Goal: Book appointment/travel/reservation

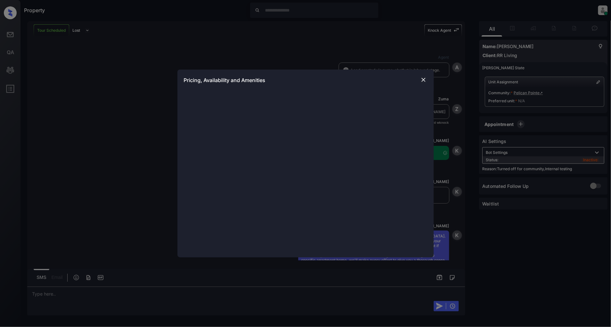
scroll to position [6026, 0]
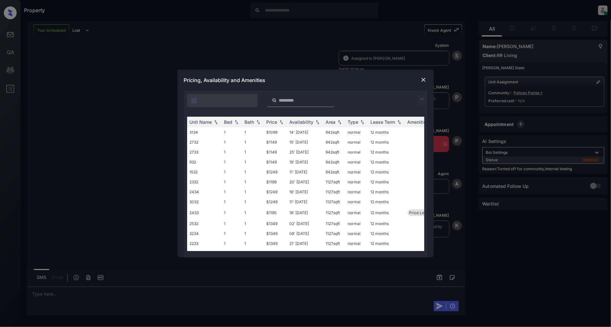
click at [421, 98] on img at bounding box center [422, 99] width 8 height 8
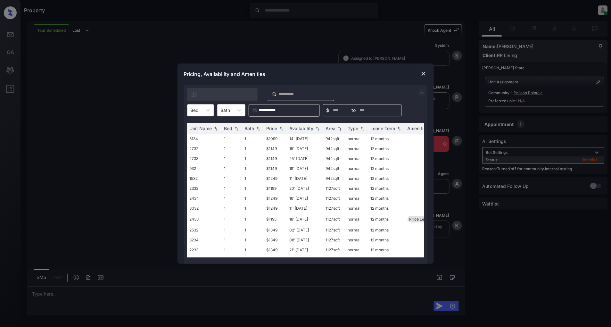
click at [198, 111] on div at bounding box center [195, 110] width 8 height 7
click at [199, 135] on div "2" at bounding box center [200, 138] width 27 height 12
click at [282, 127] on img at bounding box center [281, 128] width 6 height 4
click at [282, 127] on img at bounding box center [281, 128] width 6 height 5
click at [275, 139] on td "$1250" at bounding box center [275, 140] width 23 height 12
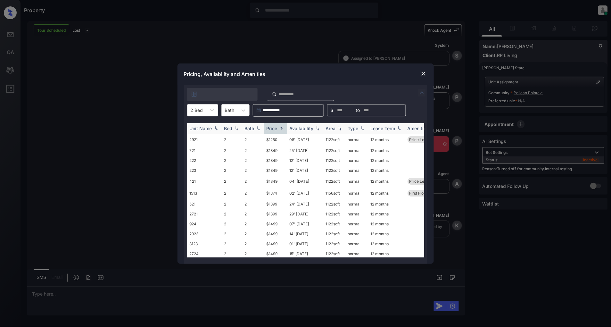
click at [275, 139] on td "$1250" at bounding box center [275, 140] width 23 height 12
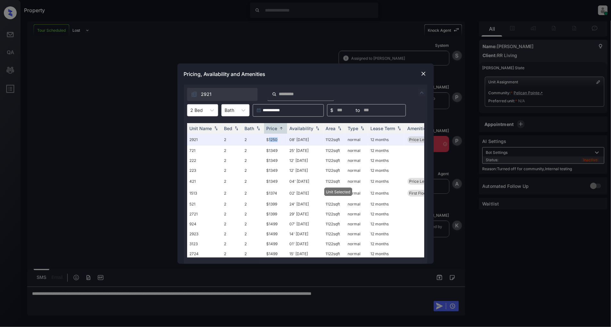
click at [421, 73] on img at bounding box center [424, 74] width 6 height 6
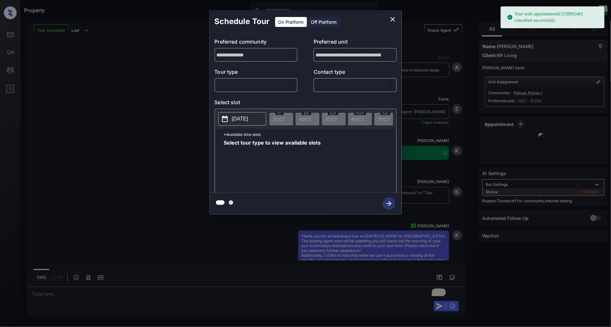
scroll to position [6067, 0]
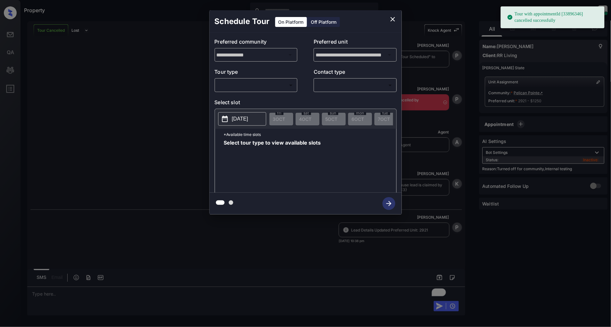
click at [274, 90] on body "Tour with appointmentId [33896346] cancelled successfully Property Patrick Deas…" at bounding box center [305, 163] width 611 height 327
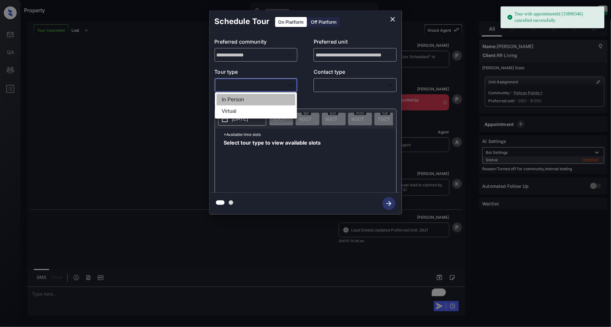
click at [246, 103] on li "In Person" at bounding box center [256, 100] width 79 height 12
type input "********"
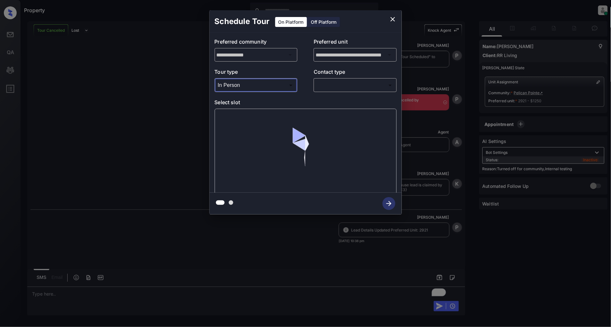
click at [348, 81] on body "Tour with appointmentId [33896346] cancelled successfully Property Patrick Deas…" at bounding box center [305, 163] width 611 height 327
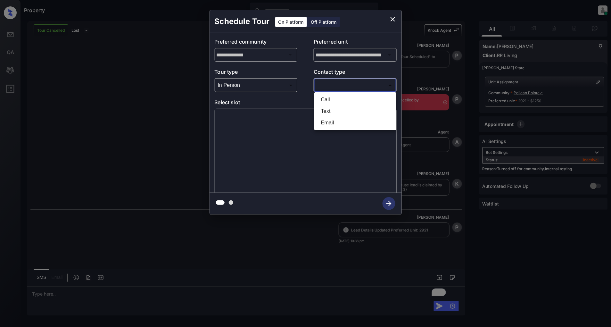
click at [324, 109] on li "Text" at bounding box center [355, 111] width 79 height 12
type input "****"
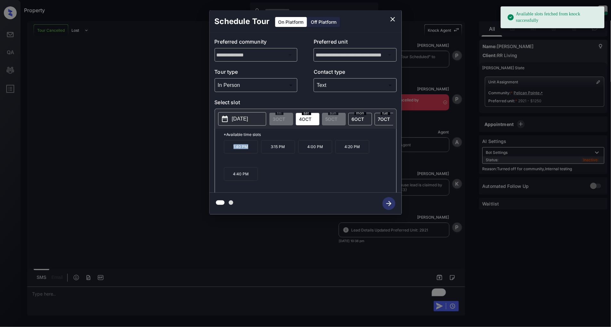
drag, startPoint x: 252, startPoint y: 153, endPoint x: 211, endPoint y: 153, distance: 40.7
click at [211, 153] on div "**********" at bounding box center [306, 113] width 192 height 160
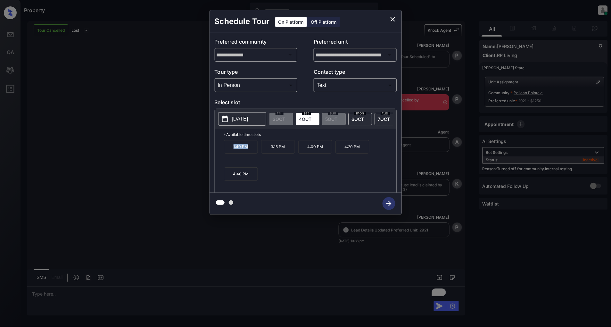
copy p "1:40 PM"
drag, startPoint x: 288, startPoint y: 152, endPoint x: 267, endPoint y: 152, distance: 20.5
click at [267, 152] on p "3:15 PM" at bounding box center [278, 146] width 34 height 13
copy p "3:15 PM"
drag, startPoint x: 364, startPoint y: 149, endPoint x: 344, endPoint y: 150, distance: 19.6
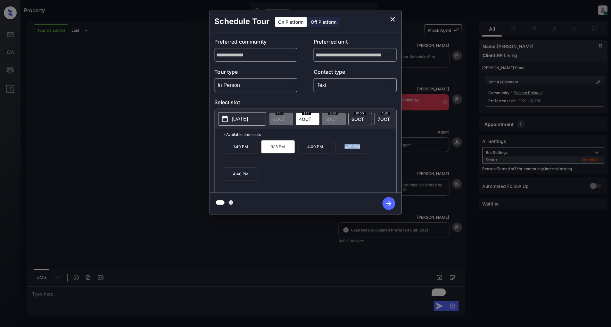
click at [344, 150] on p "4:20 PM" at bounding box center [353, 146] width 34 height 13
copy p "4:20 PM"
click at [394, 17] on icon "close" at bounding box center [393, 19] width 8 height 8
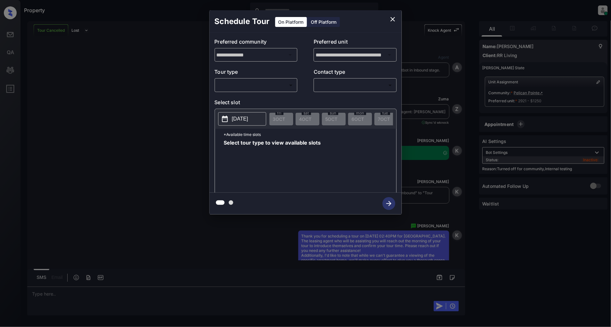
scroll to position [6275, 0]
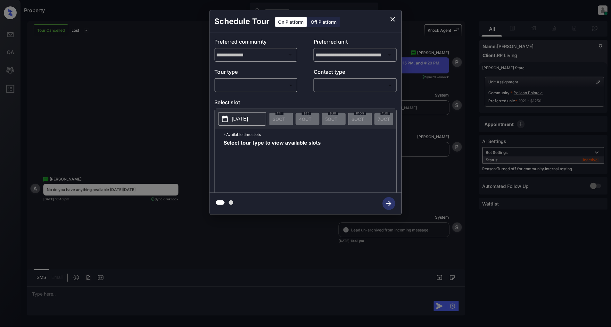
click at [252, 81] on body "Property Patrick Deasis Online Set yourself offline Set yourself on break Profi…" at bounding box center [305, 163] width 611 height 327
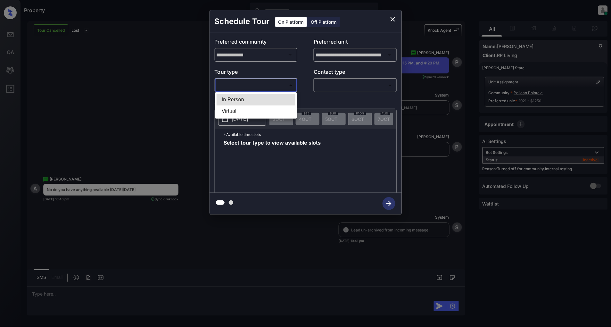
click at [237, 96] on li "In Person" at bounding box center [256, 100] width 79 height 12
type input "********"
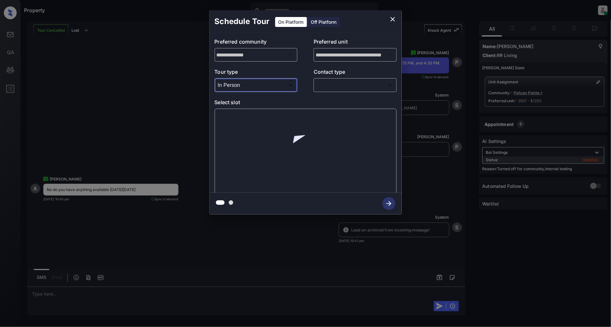
click at [338, 88] on body "Property Patrick Deasis Online Set yourself offline Set yourself on break Profi…" at bounding box center [305, 163] width 611 height 327
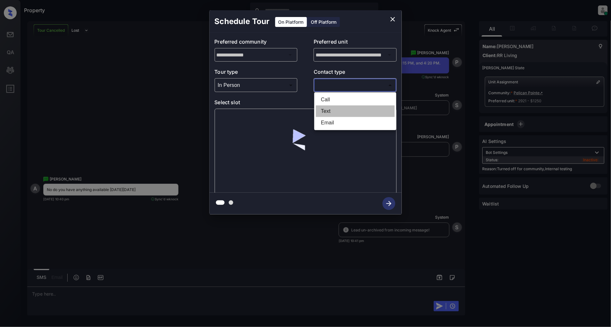
click at [323, 113] on li "Text" at bounding box center [355, 111] width 79 height 12
type input "****"
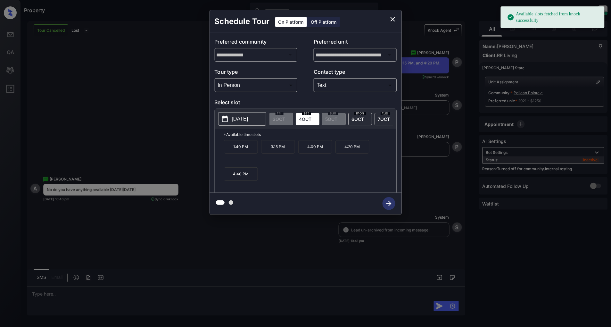
click at [228, 116] on icon at bounding box center [225, 119] width 8 height 8
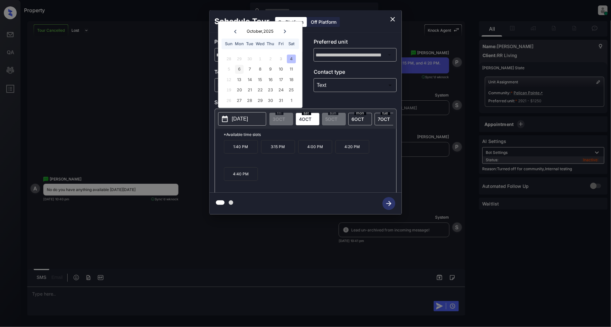
click at [241, 71] on div "6" at bounding box center [239, 69] width 9 height 9
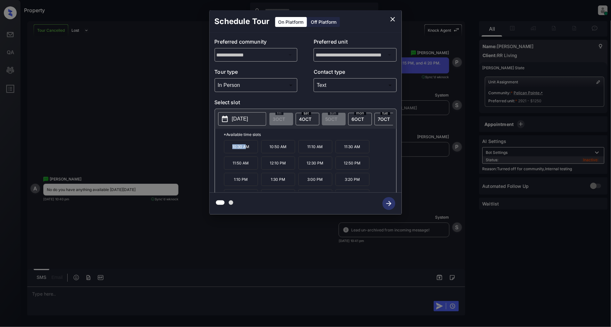
drag, startPoint x: 248, startPoint y: 153, endPoint x: 230, endPoint y: 153, distance: 17.3
click at [230, 153] on p "10:30 AM" at bounding box center [241, 146] width 34 height 13
click at [218, 161] on div "*Available time slots 10:30 AM 10:50 AM 11:10 AM 11:30 AM 11:50 AM 12:10 PM 12:…" at bounding box center [305, 162] width 181 height 66
drag, startPoint x: 252, startPoint y: 152, endPoint x: 217, endPoint y: 152, distance: 34.3
click at [217, 152] on div "*Available time slots 10:30 AM 10:50 AM 11:10 AM 11:30 AM 11:50 AM 12:10 PM 12:…" at bounding box center [305, 162] width 181 height 66
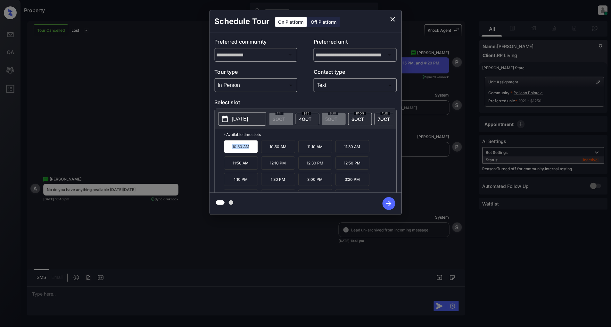
copy p "10:30 AM"
drag, startPoint x: 289, startPoint y: 168, endPoint x: 264, endPoint y: 168, distance: 25.0
click at [264, 168] on p "12:10 PM" at bounding box center [278, 162] width 34 height 13
copy p "12:10 PM"
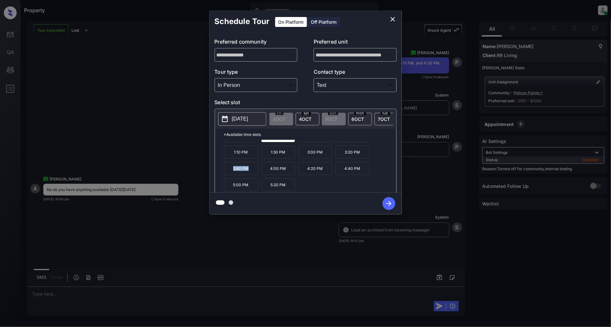
drag, startPoint x: 252, startPoint y: 171, endPoint x: 230, endPoint y: 171, distance: 22.4
click at [230, 171] on p "3:40 PM" at bounding box center [241, 168] width 34 height 13
copy p "3:40 PM"
click at [392, 18] on icon "close" at bounding box center [393, 19] width 8 height 8
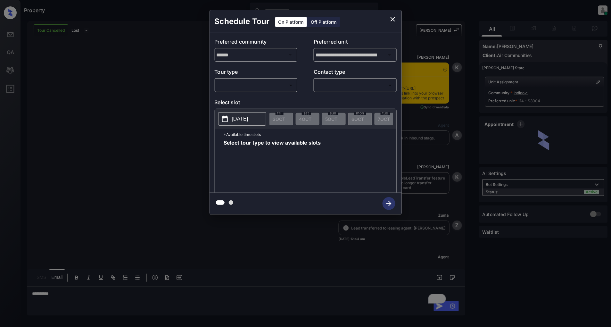
scroll to position [3741, 0]
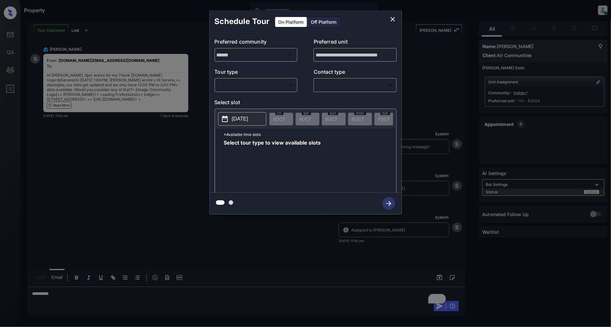
click at [284, 83] on body "Property Patrick Deasis Online Set yourself offline Set yourself on break Profi…" at bounding box center [305, 163] width 611 height 327
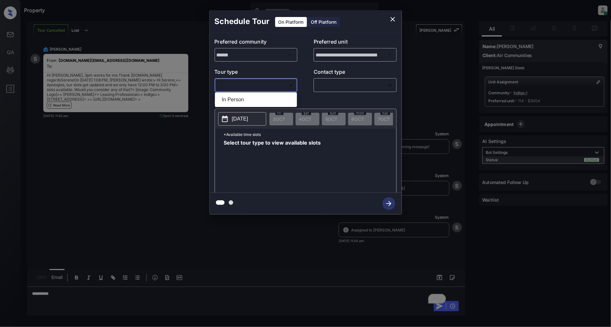
click at [268, 91] on div at bounding box center [305, 163] width 611 height 327
click at [266, 90] on body "Property Patrick Deasis Online Set yourself offline Set yourself on break Profi…" at bounding box center [305, 163] width 611 height 327
click at [250, 101] on li "In Person" at bounding box center [256, 100] width 79 height 12
type input "********"
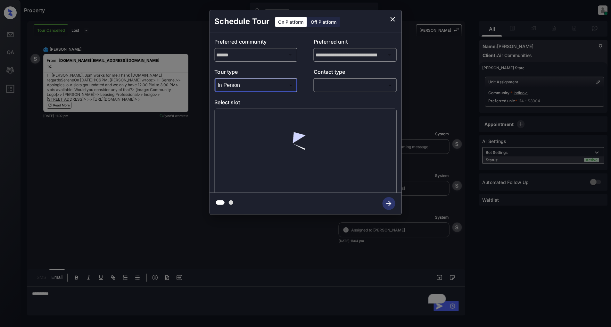
click at [353, 86] on body "Property Patrick Deasis Online Set yourself offline Set yourself on break Profi…" at bounding box center [305, 163] width 611 height 327
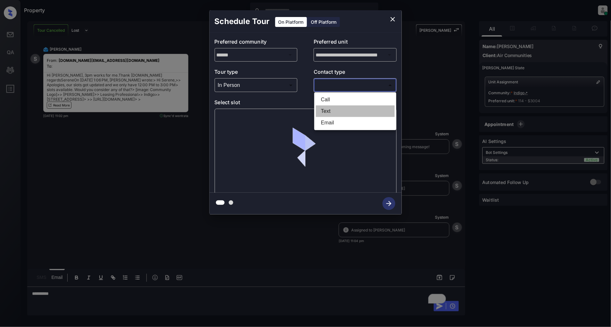
click at [341, 114] on li "Text" at bounding box center [355, 111] width 79 height 12
type input "****"
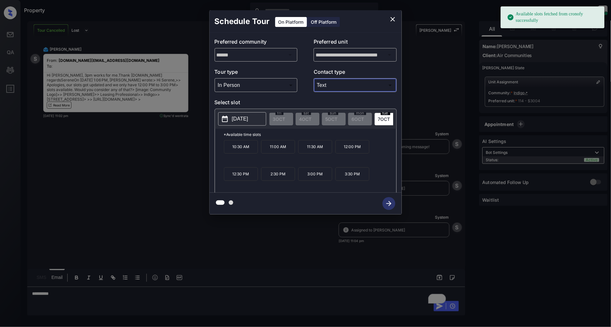
click at [234, 117] on p "2025-10-07" at bounding box center [240, 119] width 16 height 8
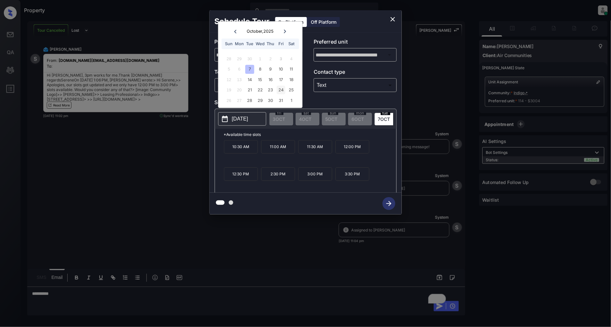
click at [278, 89] on div "24" at bounding box center [281, 90] width 9 height 9
click at [248, 181] on p "3:00 PM" at bounding box center [241, 173] width 34 height 13
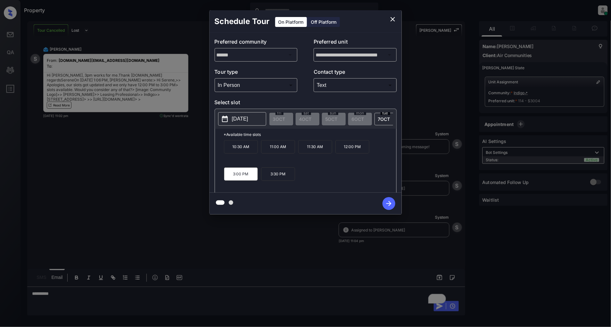
click at [383, 204] on icon "button" at bounding box center [389, 203] width 13 height 13
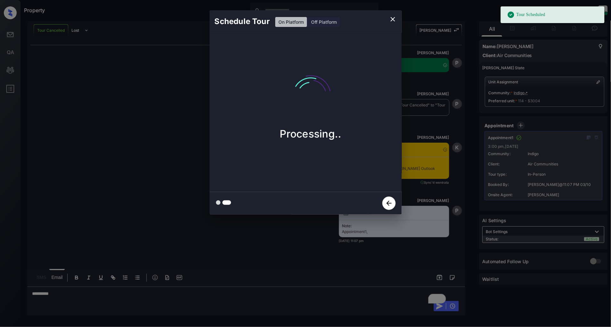
scroll to position [3947, 0]
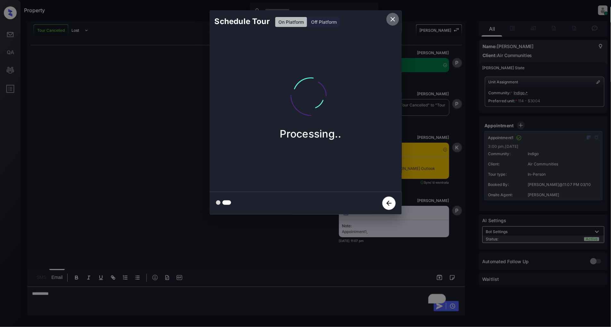
click at [392, 17] on icon "close" at bounding box center [393, 19] width 8 height 8
